Goal: Information Seeking & Learning: Learn about a topic

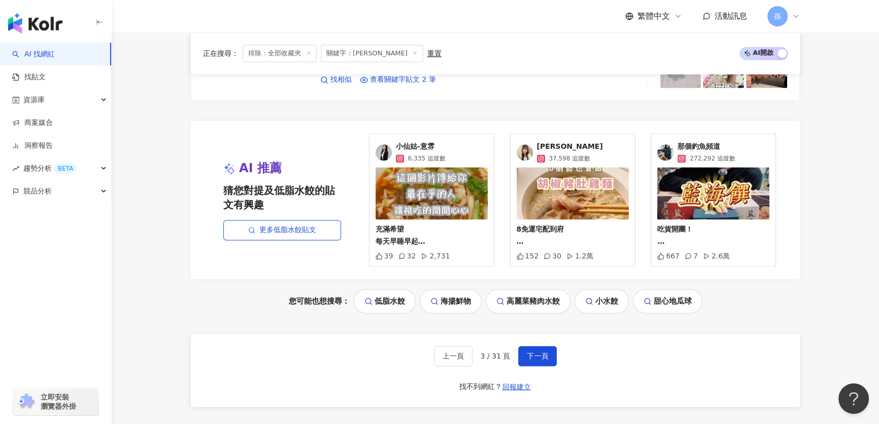
scroll to position [2033, 0]
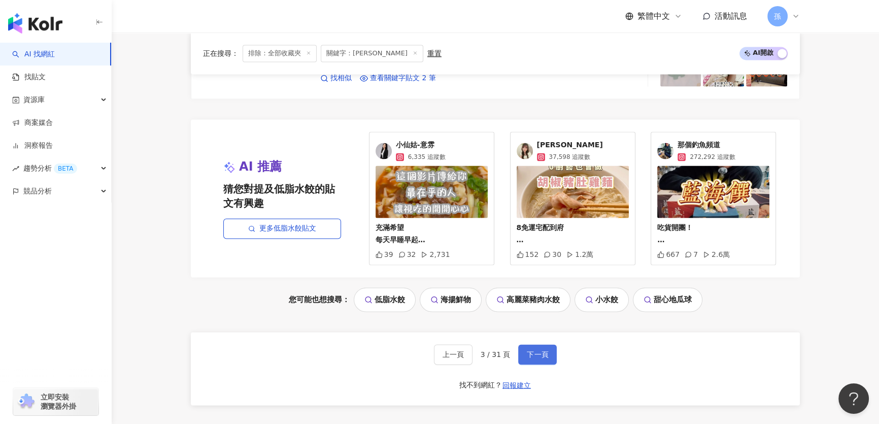
click at [530, 355] on span "下一頁" at bounding box center [537, 354] width 21 height 8
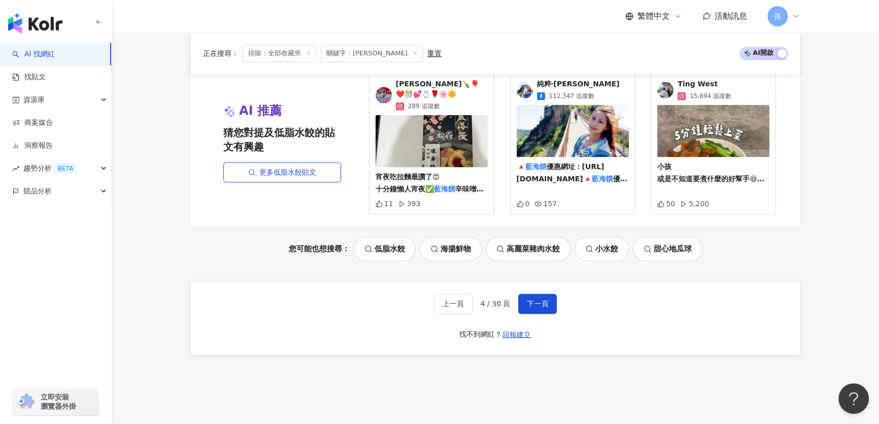
scroll to position [2162, 0]
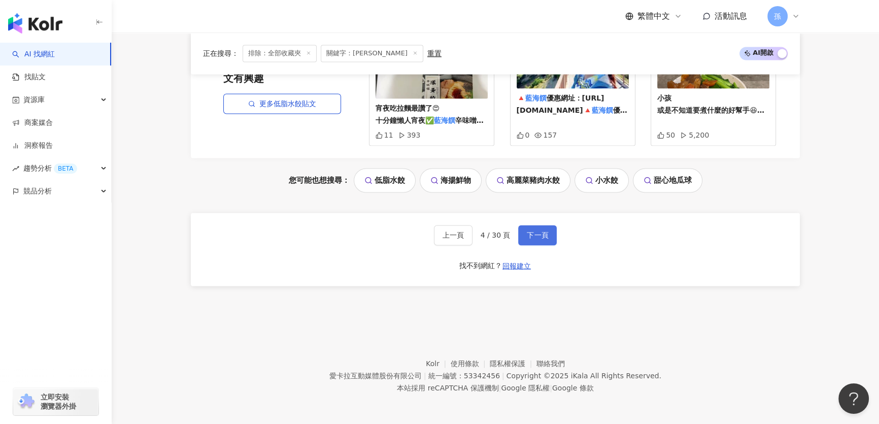
click at [540, 237] on span "下一頁" at bounding box center [537, 235] width 21 height 8
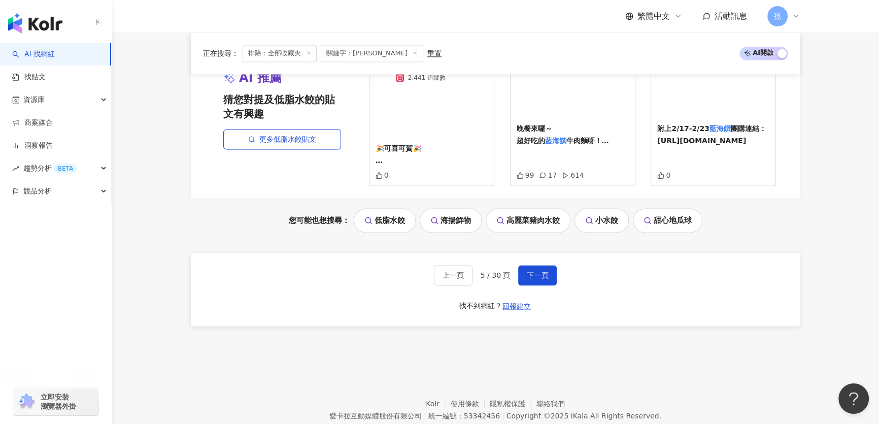
scroll to position [2179, 0]
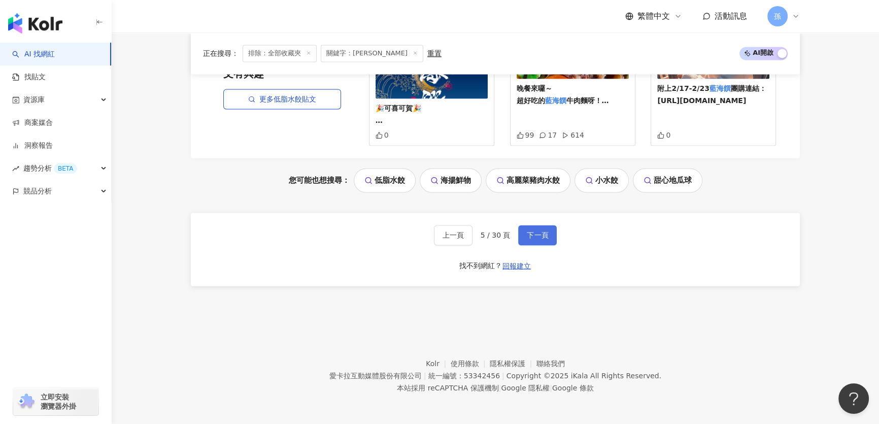
click at [546, 232] on span "下一頁" at bounding box center [537, 235] width 21 height 8
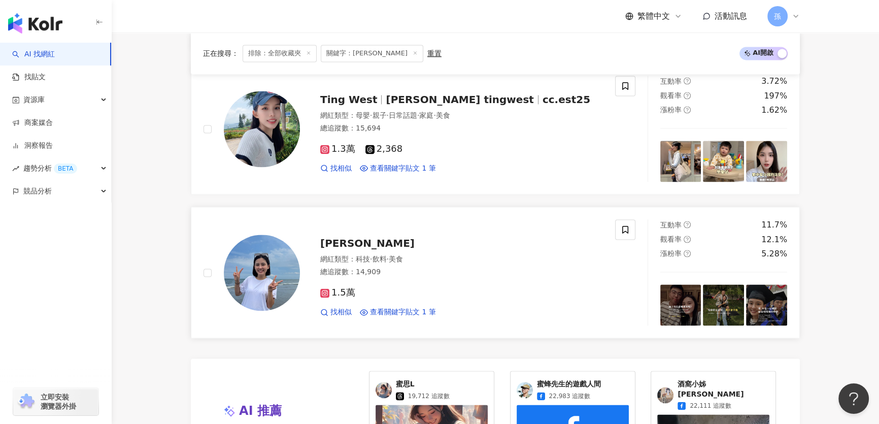
scroll to position [1846, 0]
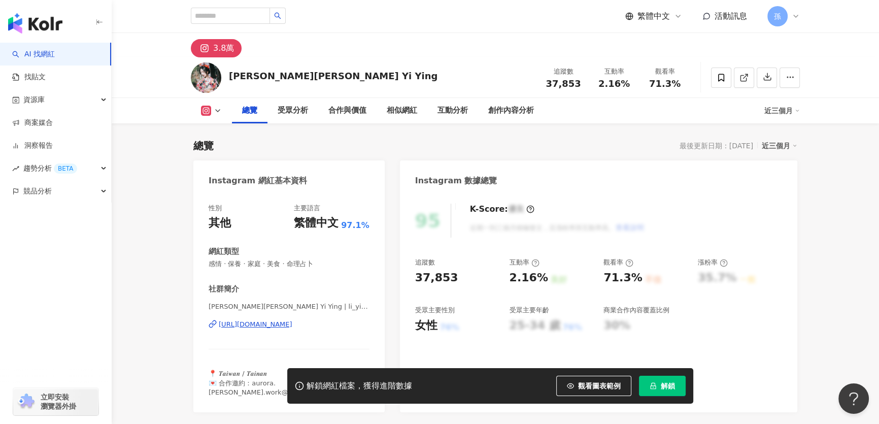
scroll to position [138, 0]
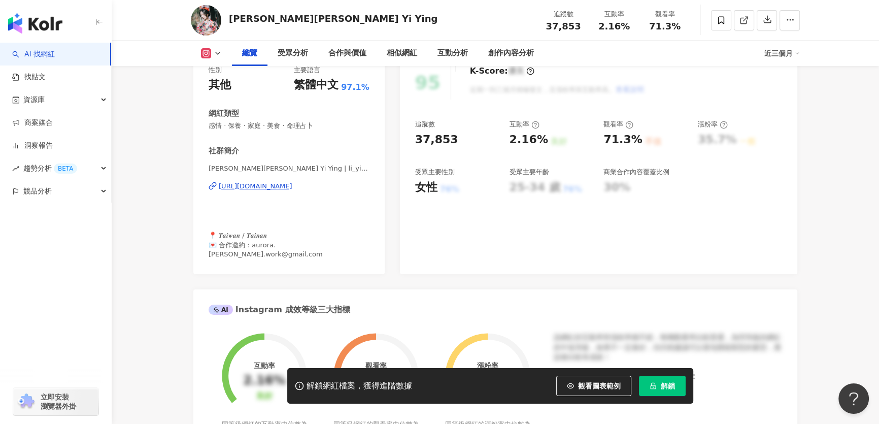
click at [292, 184] on div "https://www.instagram.com/li_yi_ying.1228/" at bounding box center [256, 186] width 74 height 9
click at [724, 22] on icon at bounding box center [721, 20] width 9 height 9
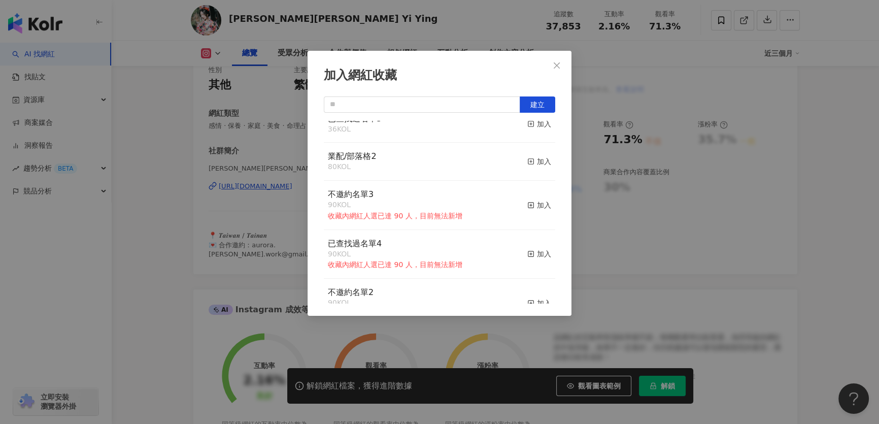
scroll to position [92, 0]
click at [528, 124] on div "加入" at bounding box center [539, 123] width 24 height 11
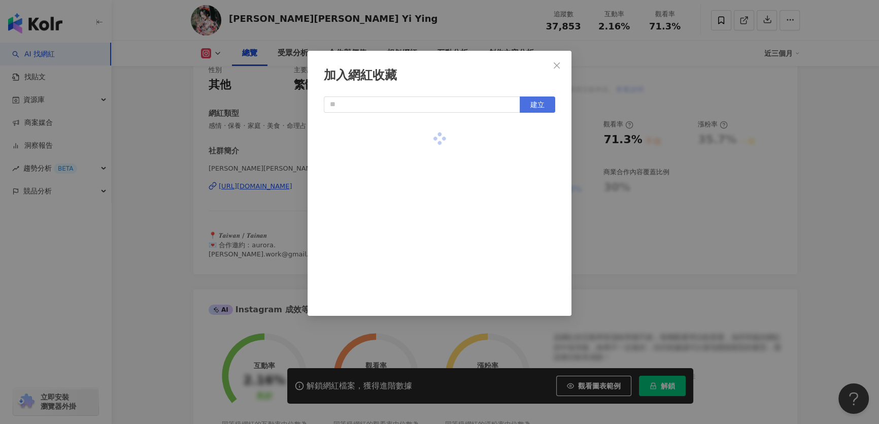
scroll to position [0, 0]
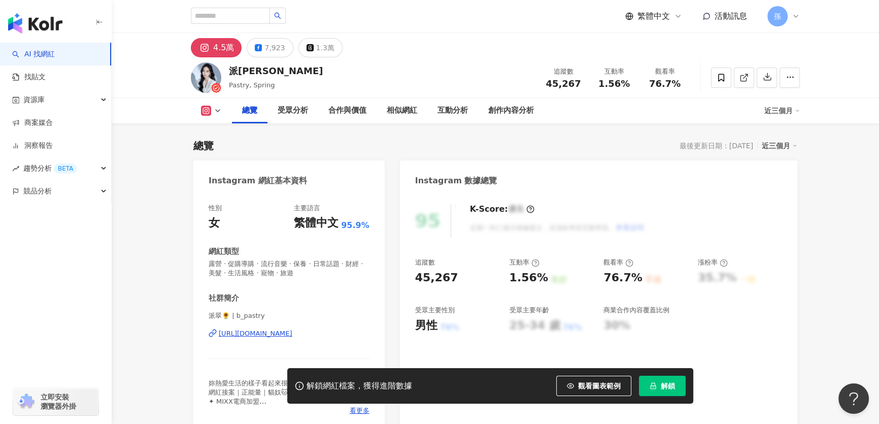
scroll to position [46, 0]
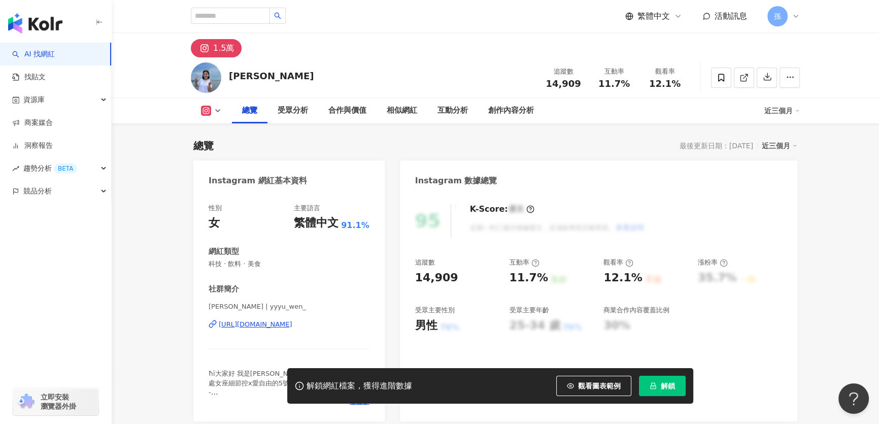
scroll to position [138, 0]
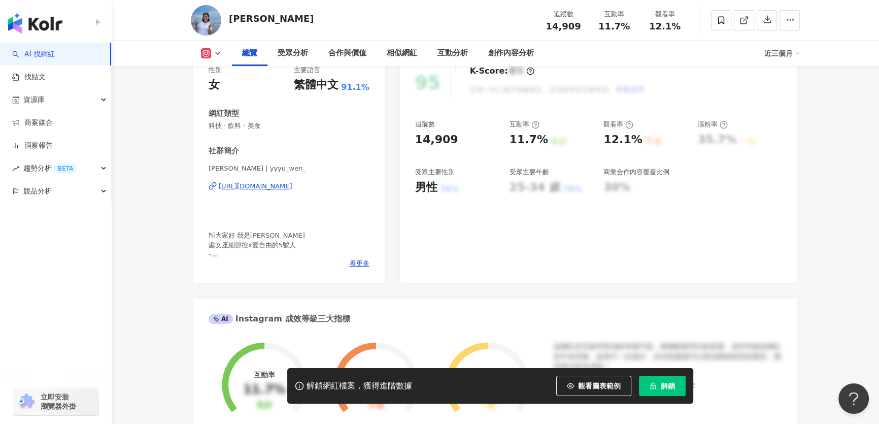
click at [264, 187] on div "[URL][DOMAIN_NAME]" at bounding box center [256, 186] width 74 height 9
